Goal: Check status: Check status

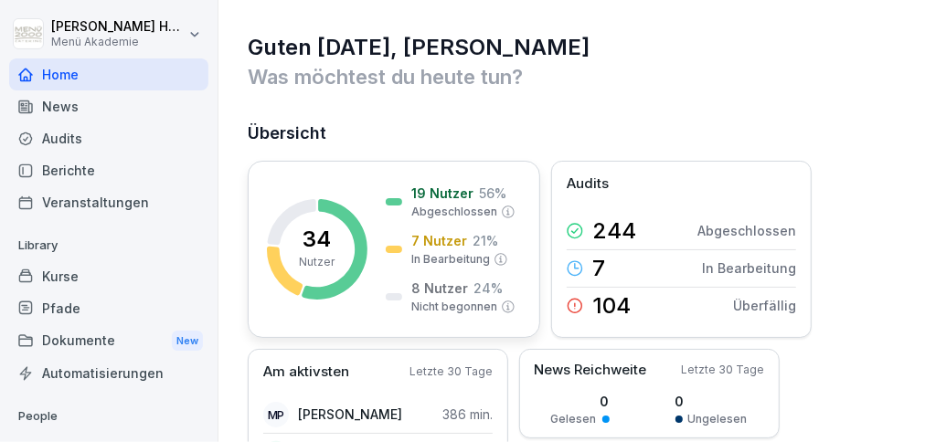
click at [439, 239] on p "7 Nutzer" at bounding box center [439, 240] width 56 height 19
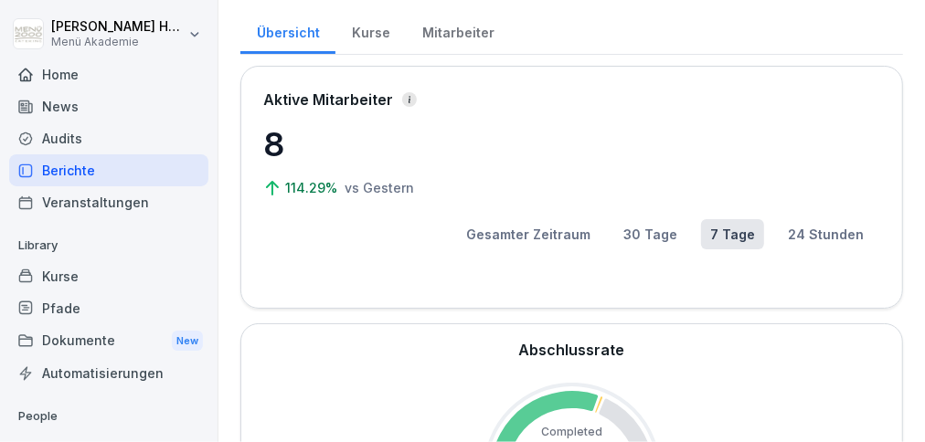
scroll to position [48, 0]
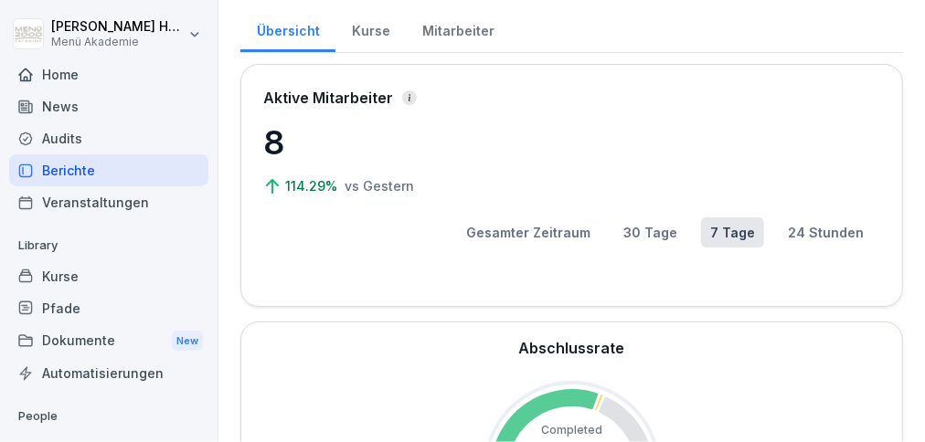
click at [448, 30] on div "Mitarbeiter" at bounding box center [458, 28] width 104 height 47
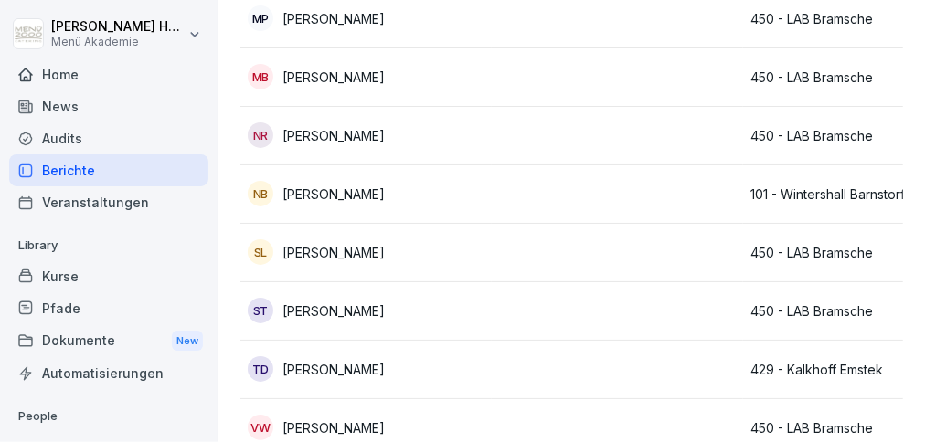
scroll to position [1761, 0]
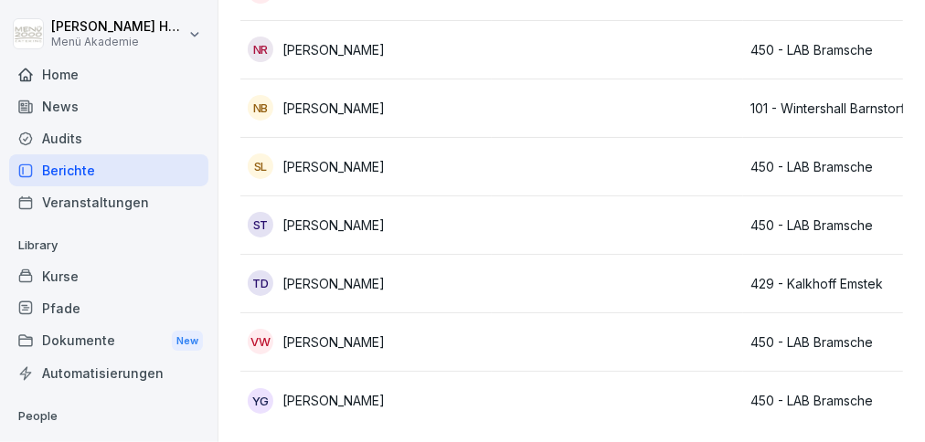
click at [360, 274] on p "[PERSON_NAME]" at bounding box center [333, 283] width 102 height 19
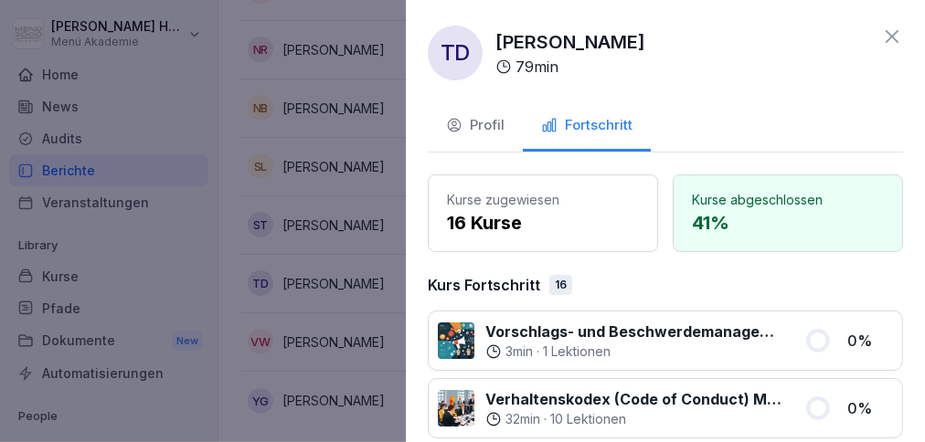
click at [893, 37] on icon at bounding box center [891, 36] width 13 height 13
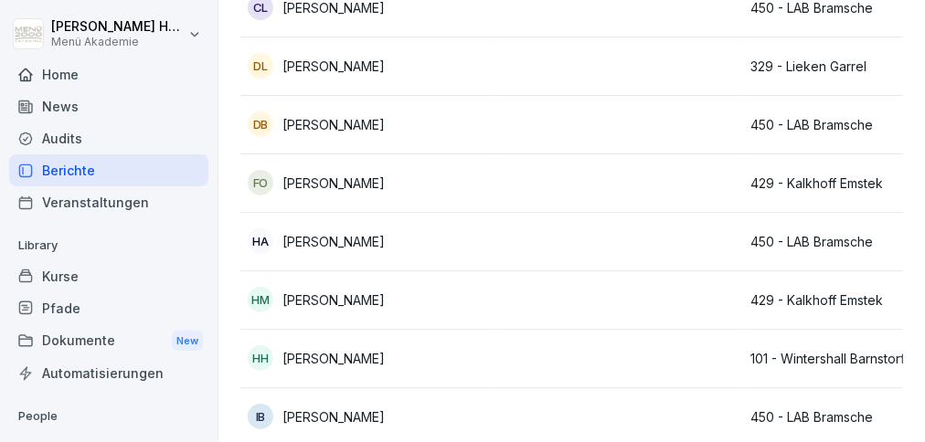
scroll to position [736, 0]
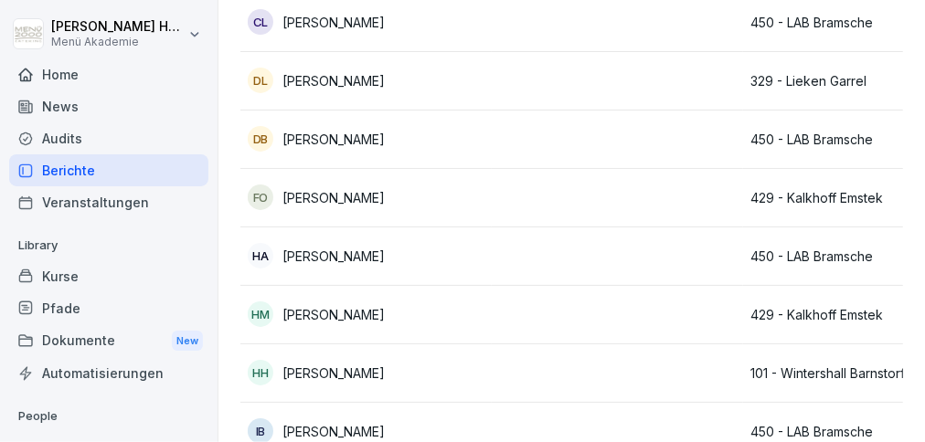
click at [355, 193] on p "[PERSON_NAME]" at bounding box center [333, 197] width 102 height 19
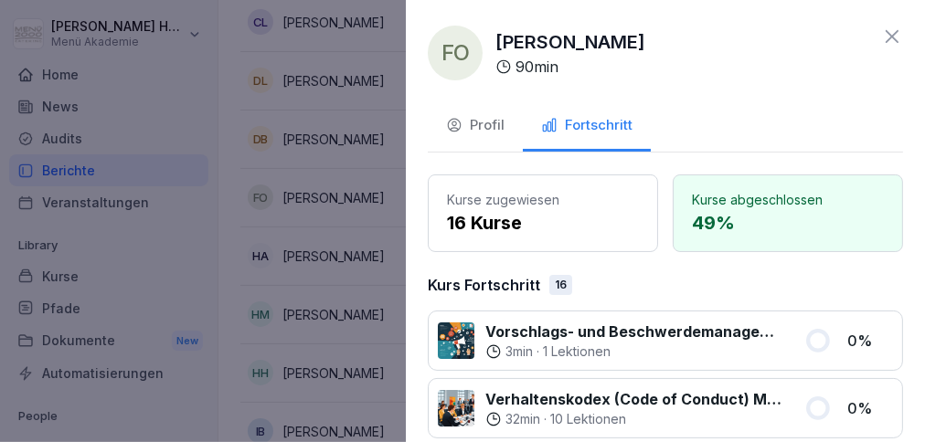
click at [891, 38] on icon at bounding box center [891, 36] width 13 height 13
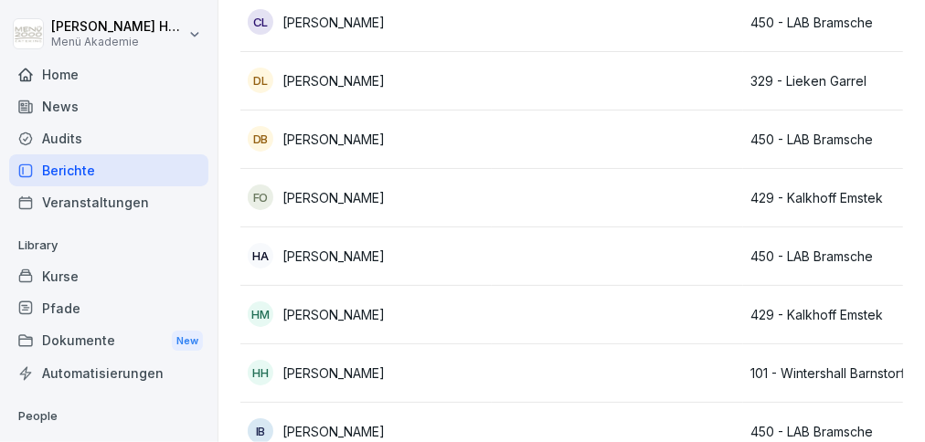
click at [350, 78] on p "[PERSON_NAME]" at bounding box center [333, 80] width 102 height 19
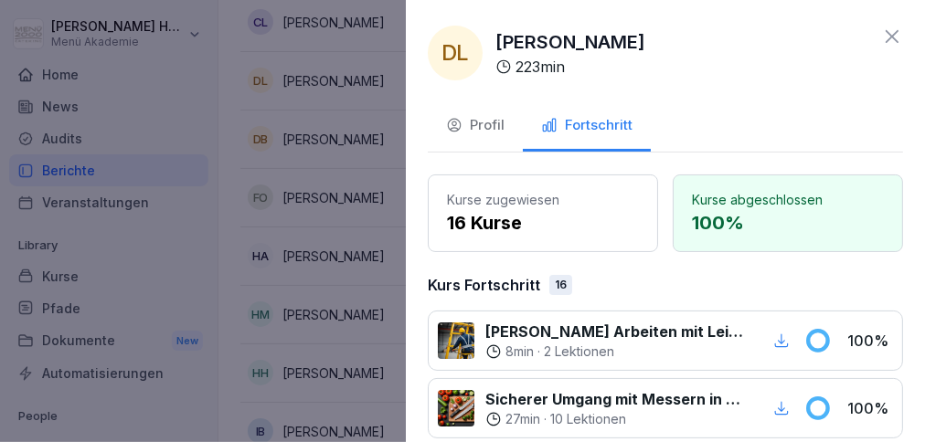
click at [893, 37] on icon at bounding box center [891, 36] width 13 height 13
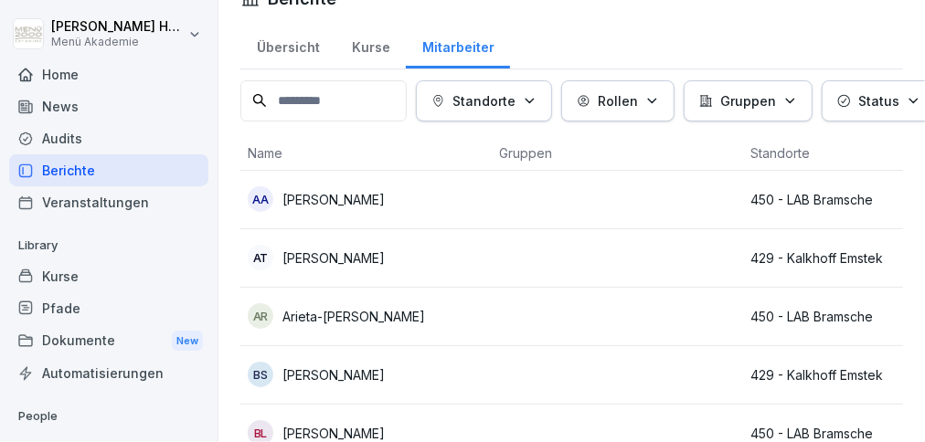
scroll to position [0, 0]
